Goal: Browse casually: Explore the website without a specific task or goal

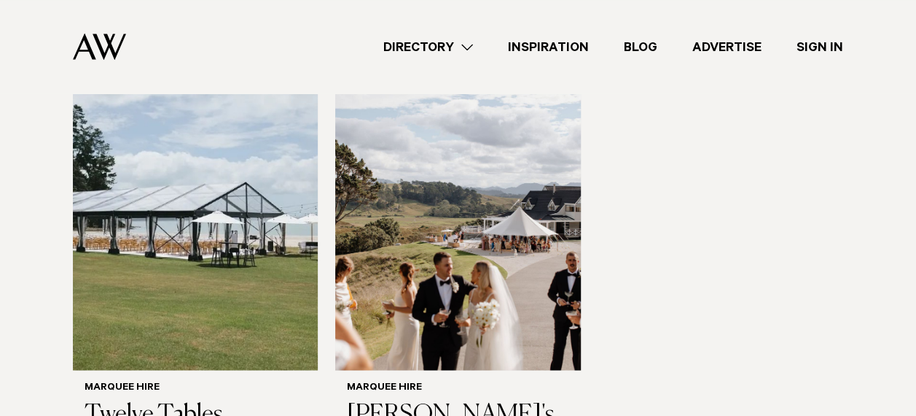
scroll to position [1137, 0]
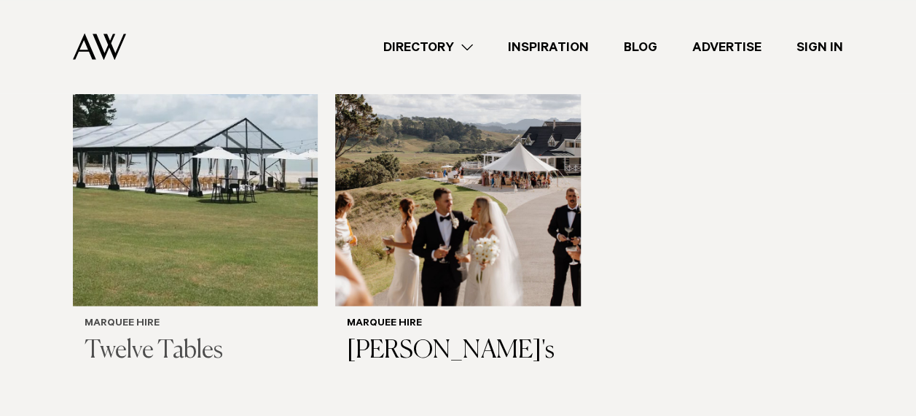
click at [171, 139] on img at bounding box center [195, 141] width 245 height 329
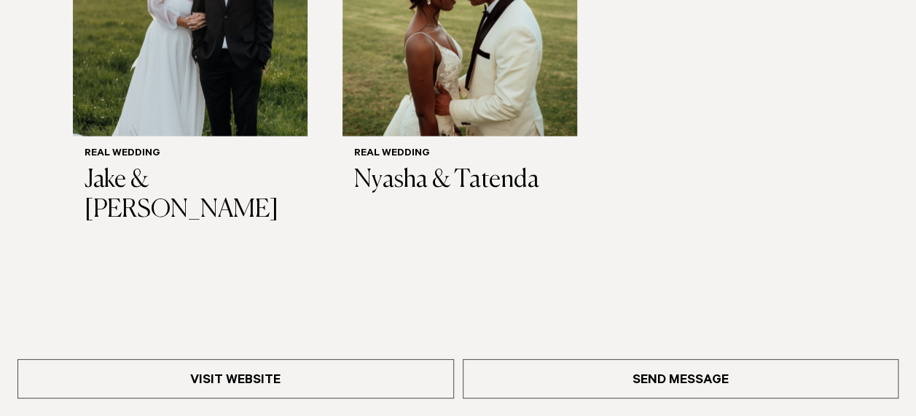
scroll to position [1532, 0]
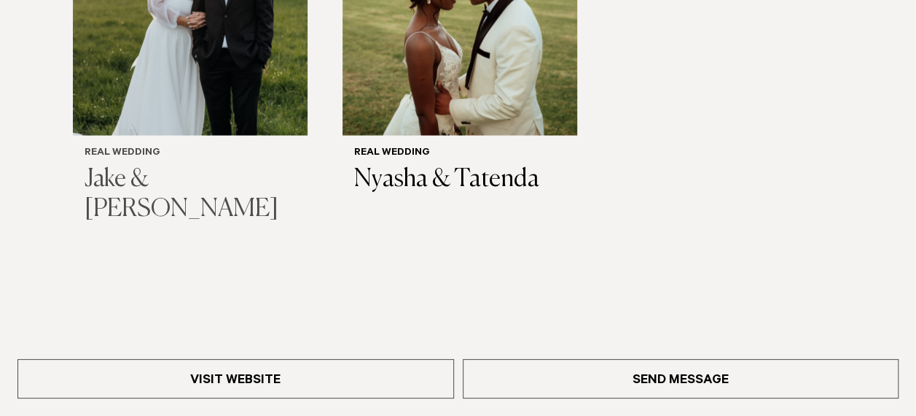
click at [172, 70] on img "1 / 2" at bounding box center [190, 18] width 235 height 235
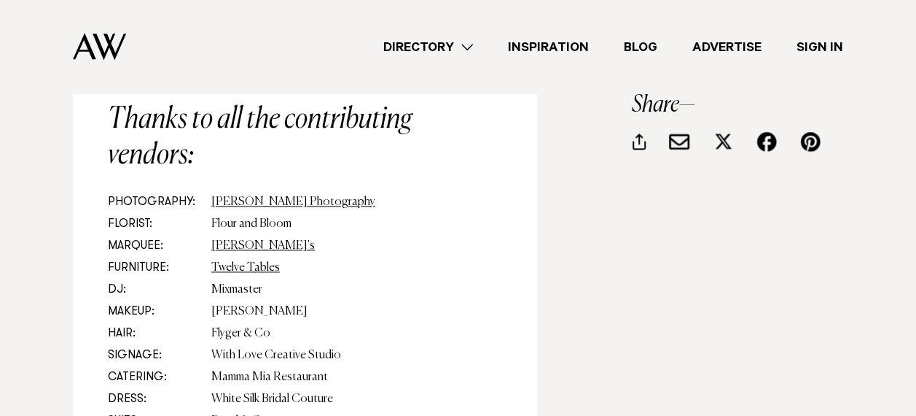
scroll to position [11871, 0]
